Goal: Navigation & Orientation: Find specific page/section

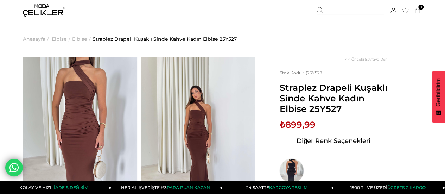
click at [79, 42] on span "Elbise" at bounding box center [79, 39] width 15 height 36
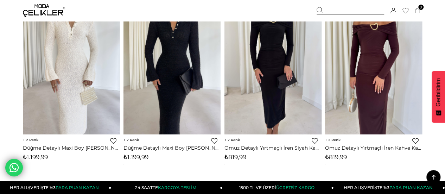
scroll to position [1864, 0]
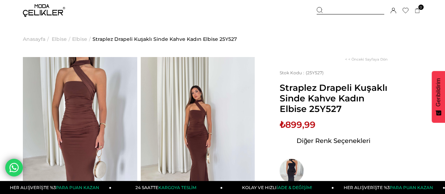
click at [75, 38] on span "Elbise" at bounding box center [79, 39] width 15 height 36
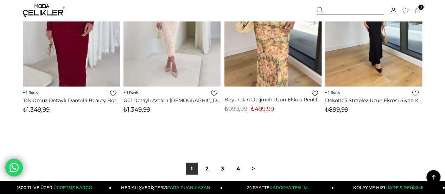
scroll to position [3834, 0]
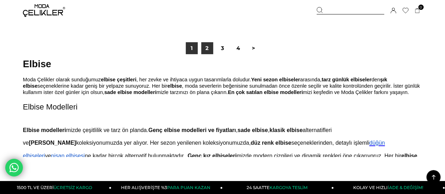
click at [208, 51] on link "2" at bounding box center [207, 48] width 12 height 12
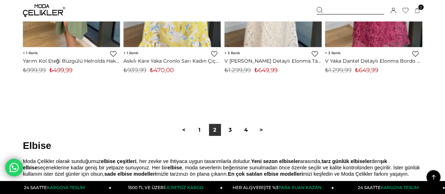
scroll to position [3917, 0]
